Goal: Find contact information: Obtain details needed to contact an individual or organization

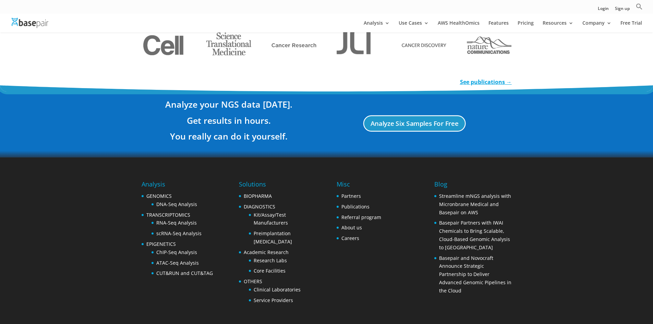
scroll to position [1209, 0]
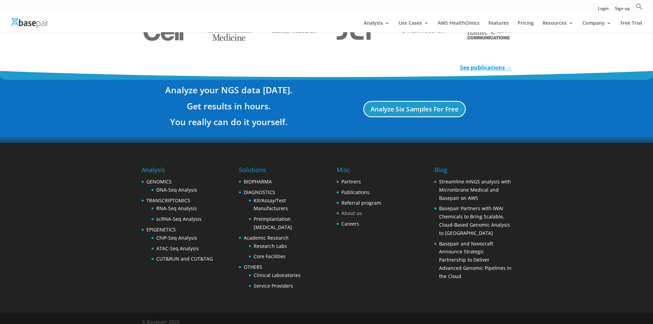
click at [351, 210] on link "About us" at bounding box center [352, 213] width 21 height 7
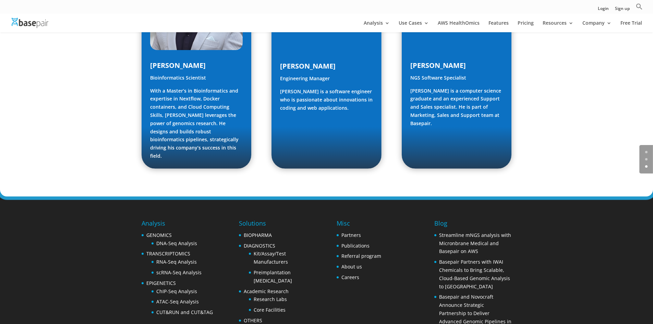
scroll to position [1021, 0]
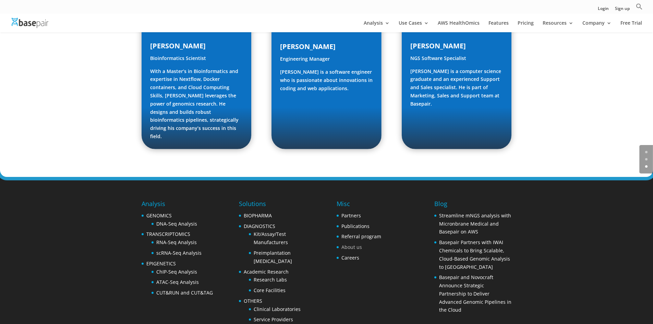
click at [360, 244] on link "About us" at bounding box center [352, 247] width 21 height 7
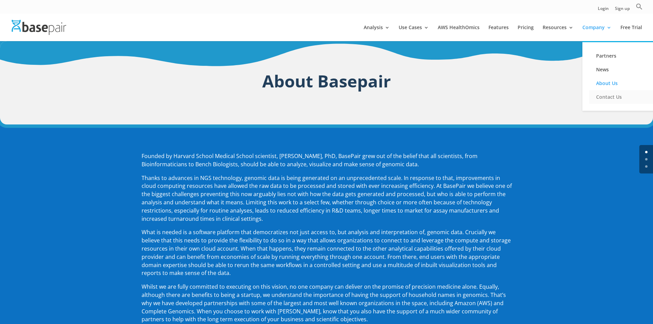
click at [606, 98] on link "Contact Us" at bounding box center [623, 97] width 69 height 14
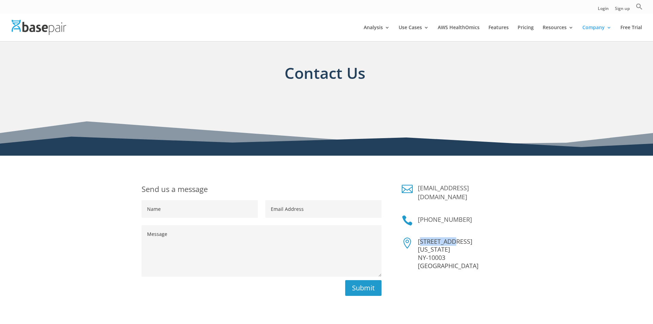
drag, startPoint x: 420, startPoint y: 231, endPoint x: 451, endPoint y: 232, distance: 31.3
click at [451, 238] on p "228 Park Ave S New York NY-10003 USA" at bounding box center [465, 254] width 94 height 33
click at [421, 238] on p "228 Park Ave S New York NY-10003 USA" at bounding box center [465, 254] width 94 height 33
drag, startPoint x: 419, startPoint y: 232, endPoint x: 462, endPoint y: 233, distance: 42.9
click at [462, 238] on p "228 Park Ave S New York NY-10003 USA" at bounding box center [465, 254] width 94 height 33
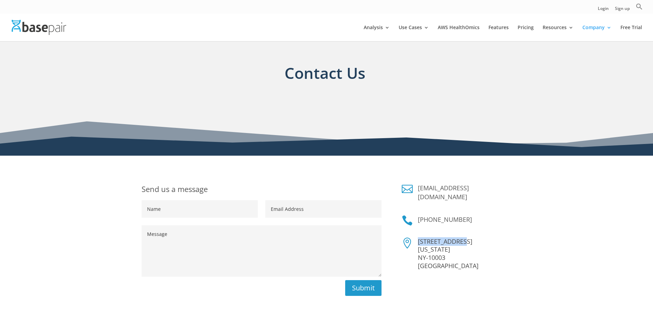
copy p "228 Park Ave S"
drag, startPoint x: 429, startPoint y: 249, endPoint x: 447, endPoint y: 251, distance: 18.3
click at [447, 251] on p "228 Park Ave S New York NY-10003 USA" at bounding box center [465, 254] width 94 height 33
copy p "10003"
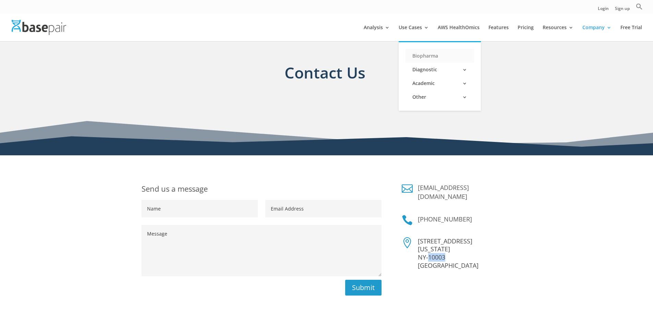
click at [430, 53] on link "Biopharma" at bounding box center [440, 56] width 69 height 14
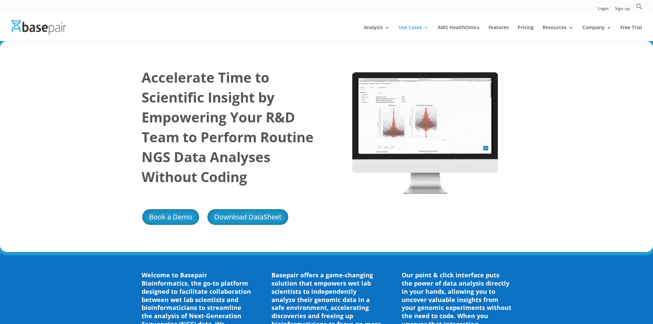
drag, startPoint x: 327, startPoint y: 99, endPoint x: 309, endPoint y: 99, distance: 18.2
click at [309, 99] on h1 "Accelerate Time to Scientific Insight by Empowering Your R&D Team to Perform Ro…" at bounding box center [229, 129] width 175 height 123
